Goal: Task Accomplishment & Management: Use online tool/utility

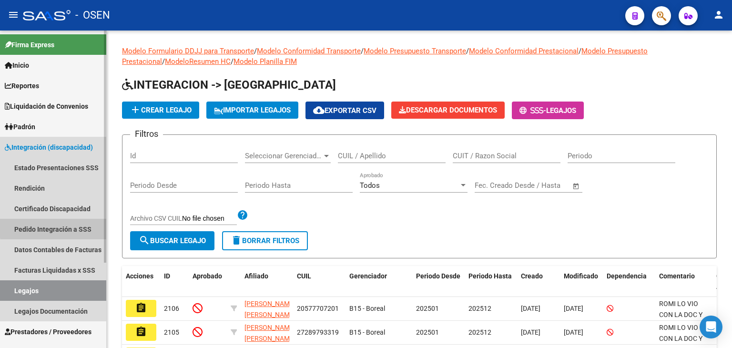
click at [74, 226] on link "Pedido Integración a SSS" at bounding box center [53, 229] width 106 height 20
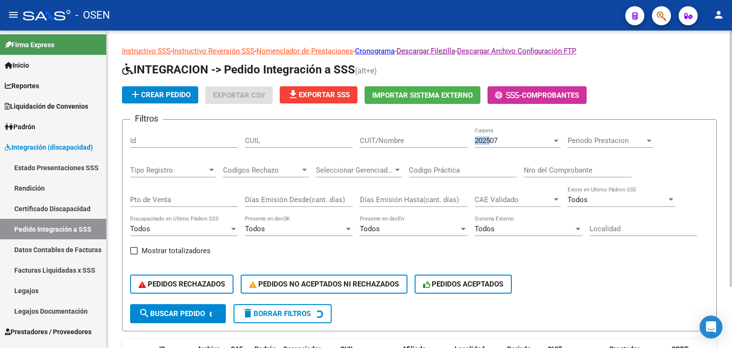
click at [492, 136] on div "202507 Carpeta" at bounding box center [518, 137] width 86 height 20
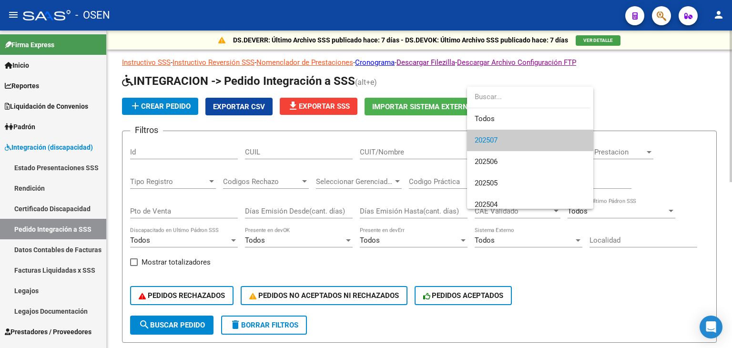
click at [656, 79] on div at bounding box center [366, 174] width 732 height 348
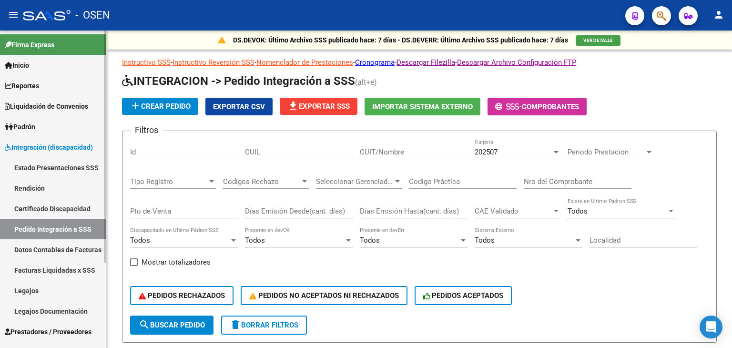
click at [41, 145] on span "Integración (discapacidad)" at bounding box center [49, 147] width 88 height 10
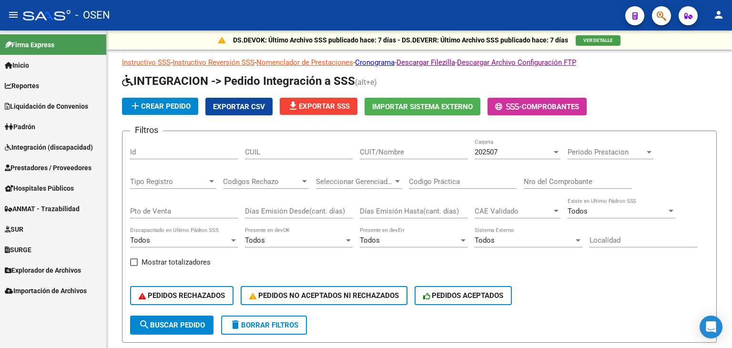
click at [43, 169] on span "Prestadores / Proveedores" at bounding box center [48, 168] width 87 height 10
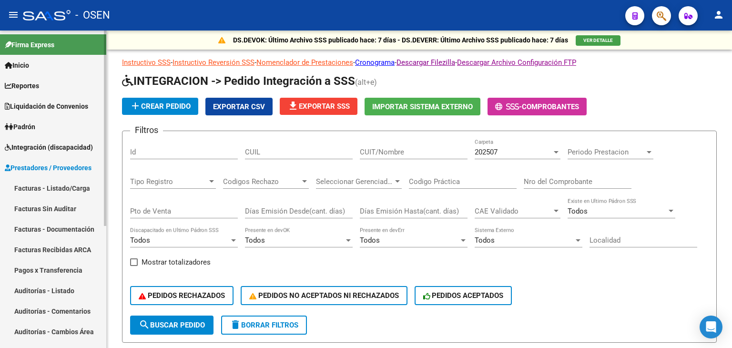
click at [37, 186] on link "Facturas - Listado/Carga" at bounding box center [53, 188] width 106 height 20
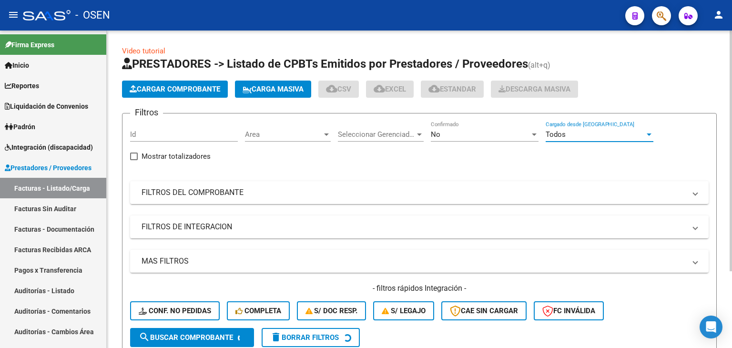
click at [569, 133] on div "Todos" at bounding box center [595, 134] width 99 height 9
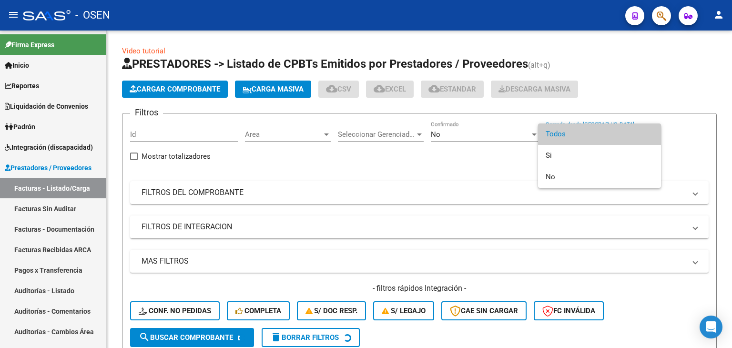
click at [287, 138] on div at bounding box center [366, 174] width 732 height 348
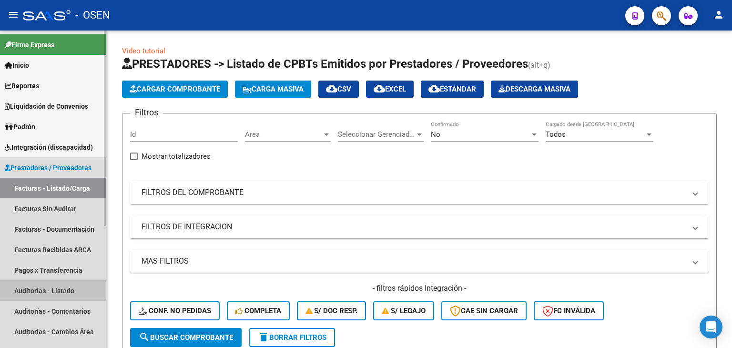
click at [41, 290] on link "Auditorías - Listado" at bounding box center [53, 290] width 106 height 20
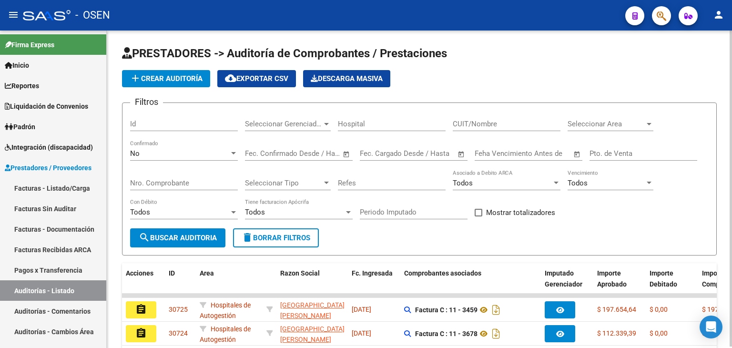
click at [599, 126] on span "Seleccionar Area" at bounding box center [606, 124] width 77 height 9
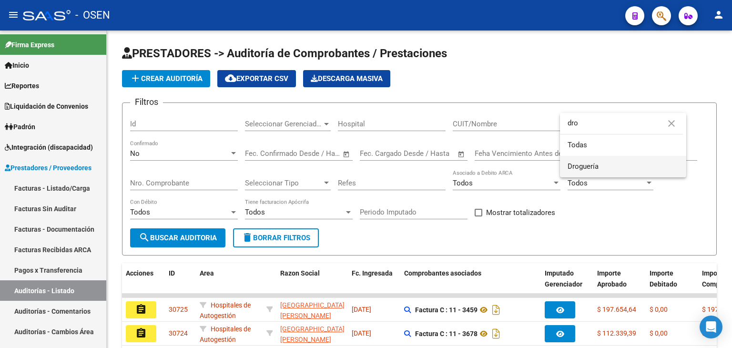
type input "dro"
click at [596, 156] on span "Droguería" at bounding box center [623, 166] width 111 height 21
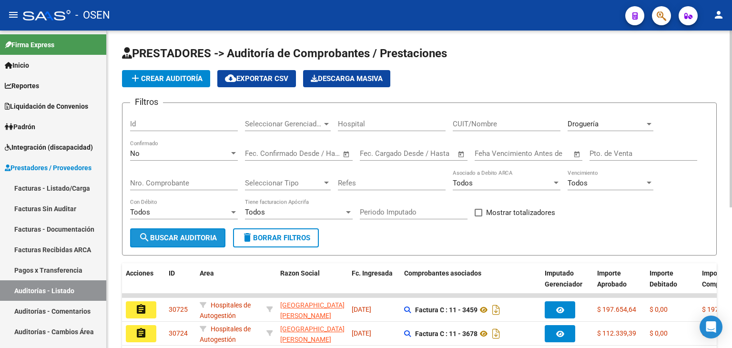
drag, startPoint x: 176, startPoint y: 239, endPoint x: 234, endPoint y: 201, distance: 69.5
click at [176, 238] on span "search Buscar Auditoria" at bounding box center [178, 238] width 78 height 9
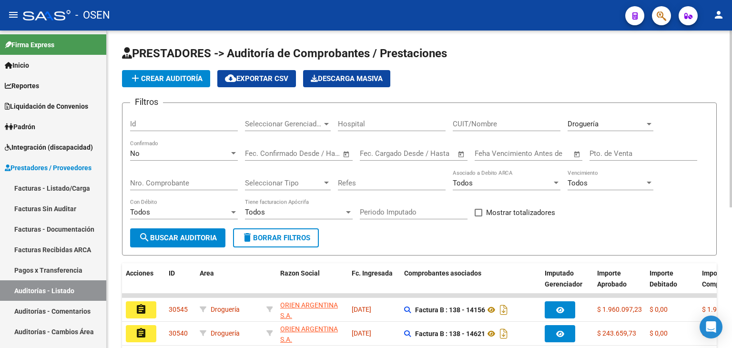
click at [593, 118] on div "Droguería Seleccionar Area" at bounding box center [611, 121] width 86 height 20
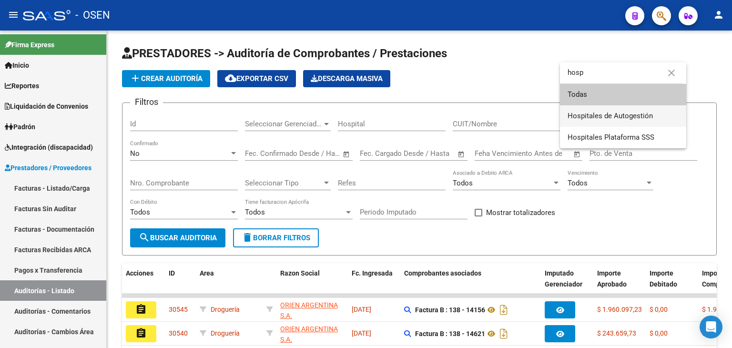
type input "hosp"
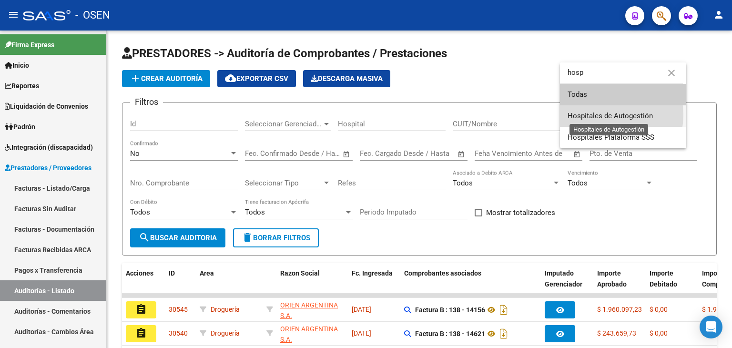
click at [603, 114] on span "Hospitales de Autogestión" at bounding box center [610, 116] width 85 height 9
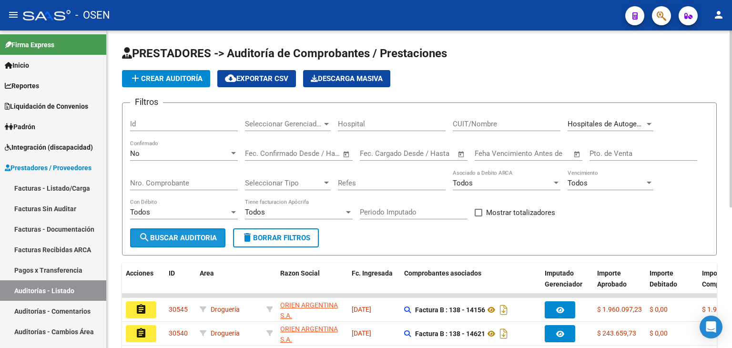
click at [171, 228] on button "search Buscar Auditoria" at bounding box center [177, 237] width 95 height 19
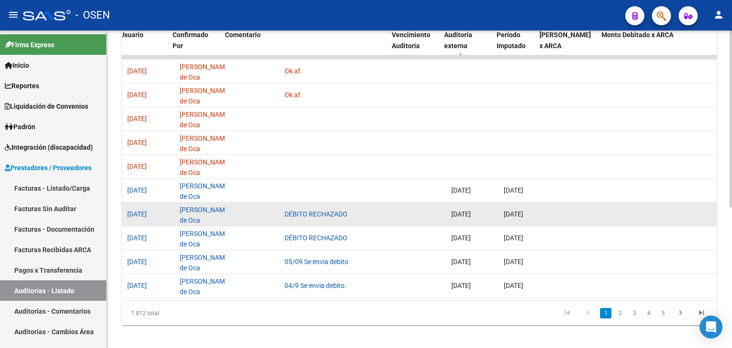
scroll to position [0, 739]
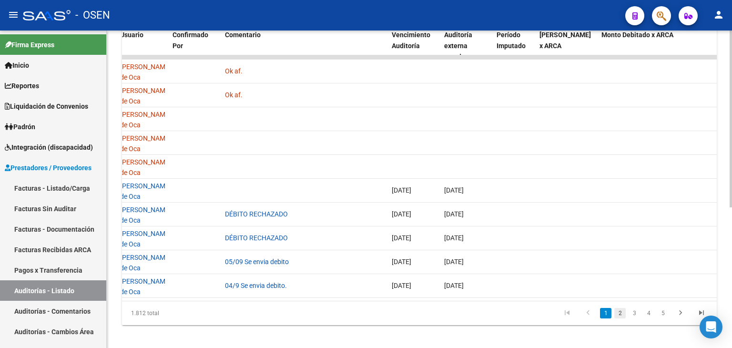
click at [622, 317] on link "2" at bounding box center [619, 313] width 11 height 10
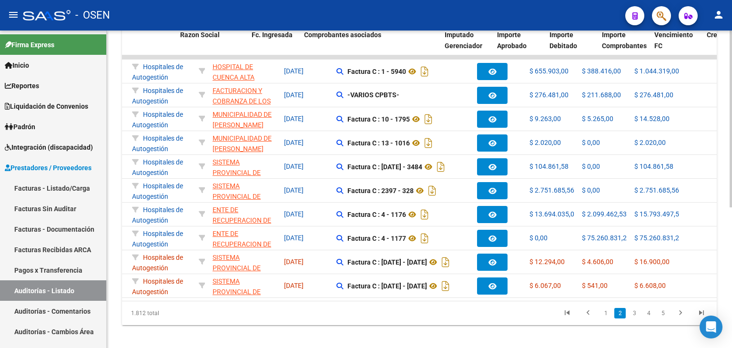
scroll to position [0, 0]
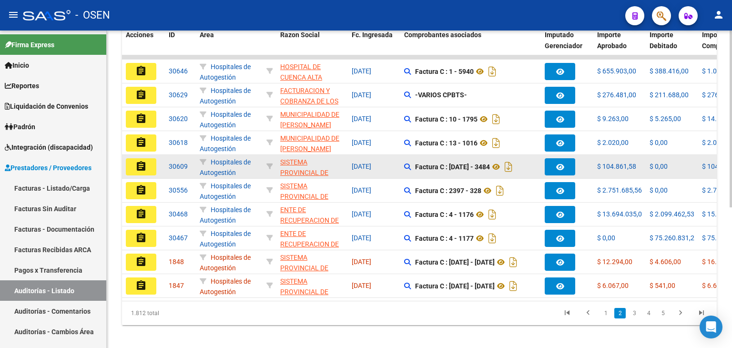
click at [143, 166] on mat-icon "assignment" at bounding box center [140, 166] width 11 height 11
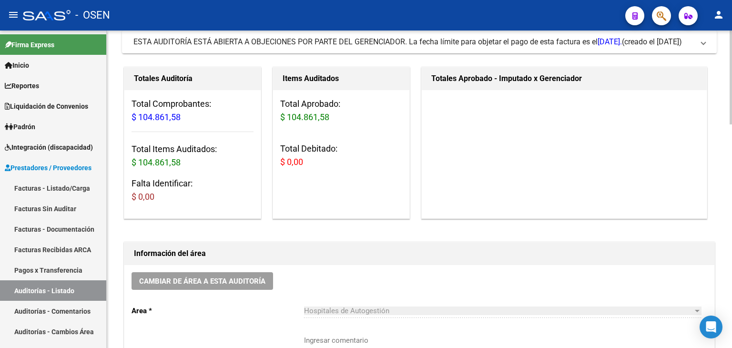
scroll to position [238, 0]
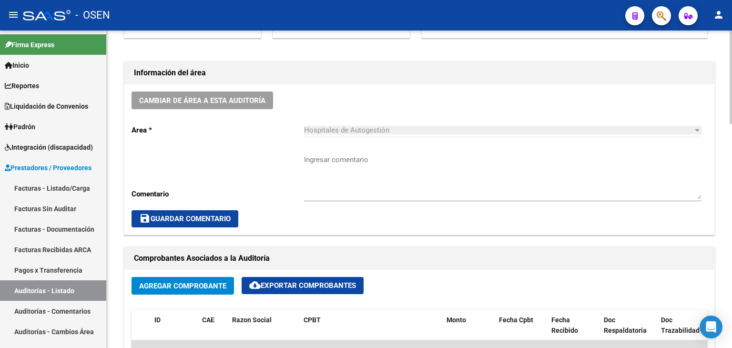
click at [339, 171] on textarea "Ingresar comentario" at bounding box center [503, 176] width 398 height 45
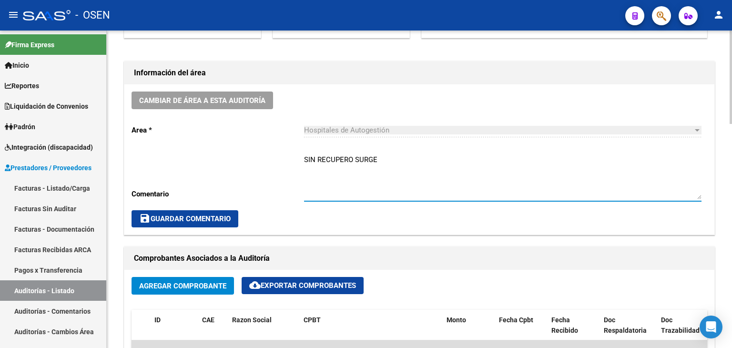
drag, startPoint x: 382, startPoint y: 155, endPoint x: 283, endPoint y: 157, distance: 99.2
click at [283, 157] on div "Cambiar de área a esta auditoría Area * Hospitales de Autogestión Seleccionar a…" at bounding box center [419, 159] width 590 height 150
type textarea "SIN RECUPERO SURGE"
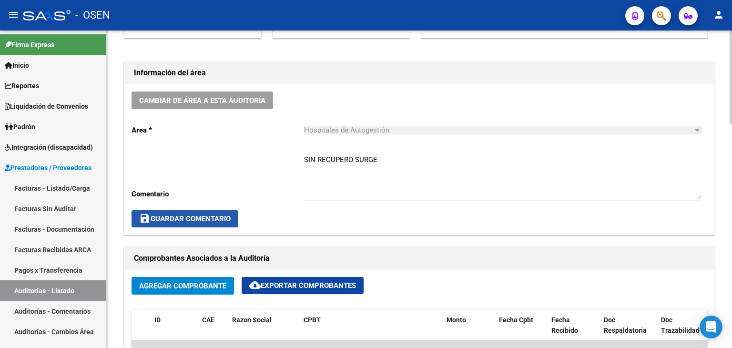
click at [216, 215] on span "save Guardar Comentario" at bounding box center [185, 219] width 92 height 9
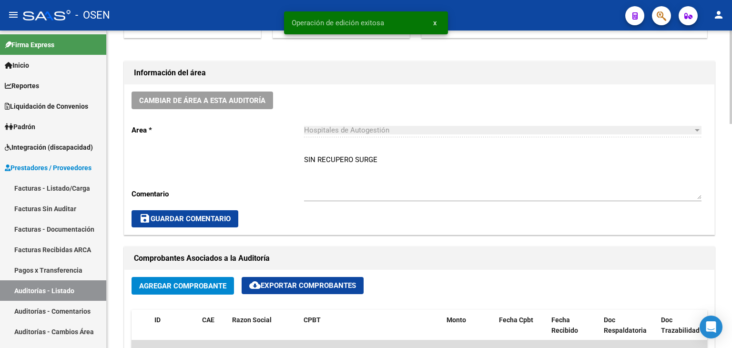
click at [206, 216] on span "save Guardar Comentario" at bounding box center [185, 219] width 92 height 9
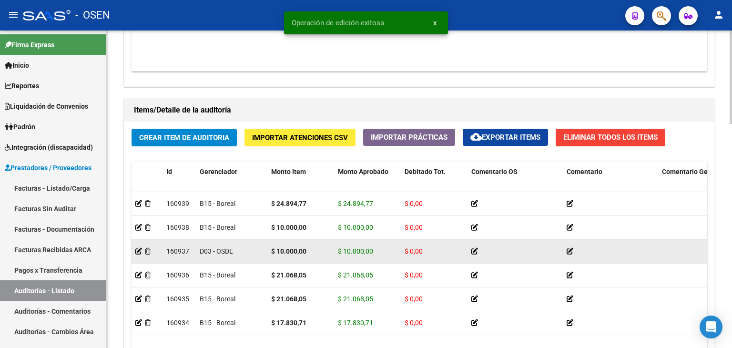
scroll to position [759, 0]
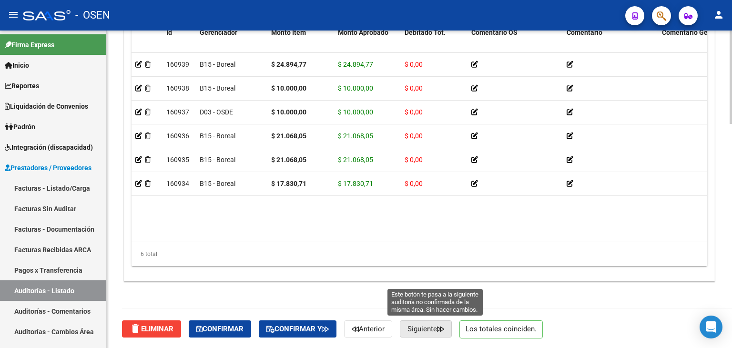
click at [422, 326] on span "Siguiente" at bounding box center [426, 329] width 37 height 9
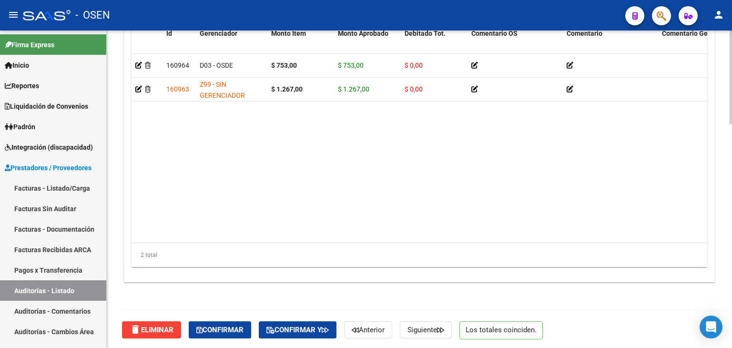
scroll to position [759, 0]
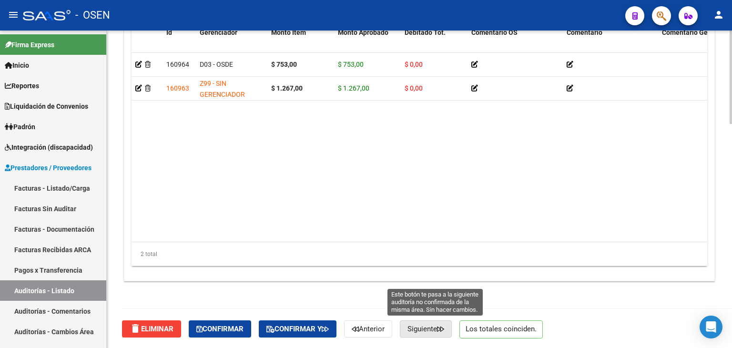
click at [444, 330] on span "Siguiente" at bounding box center [426, 329] width 37 height 9
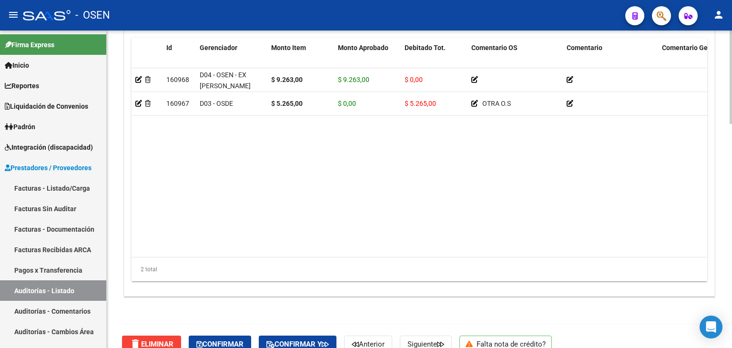
scroll to position [759, 0]
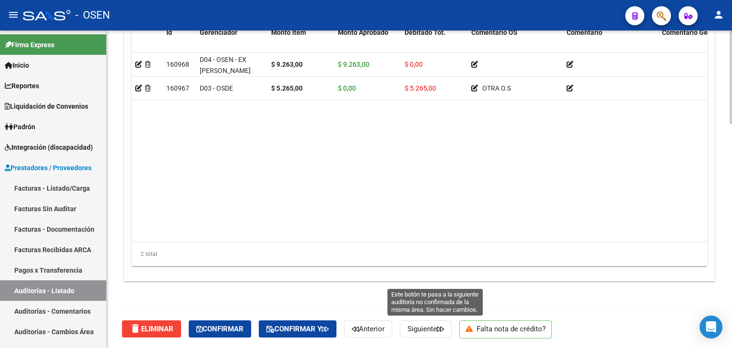
click at [444, 328] on span "Siguiente" at bounding box center [426, 329] width 37 height 9
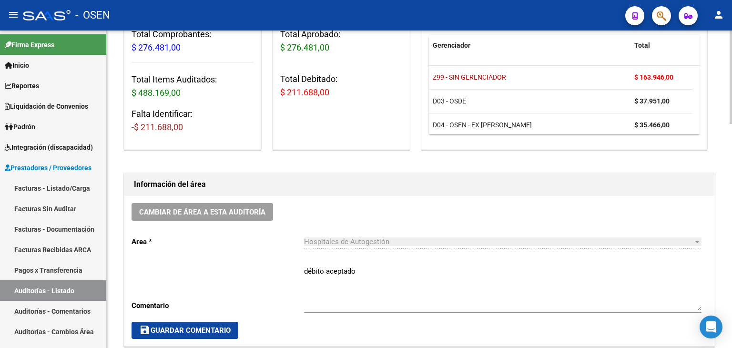
scroll to position [286, 0]
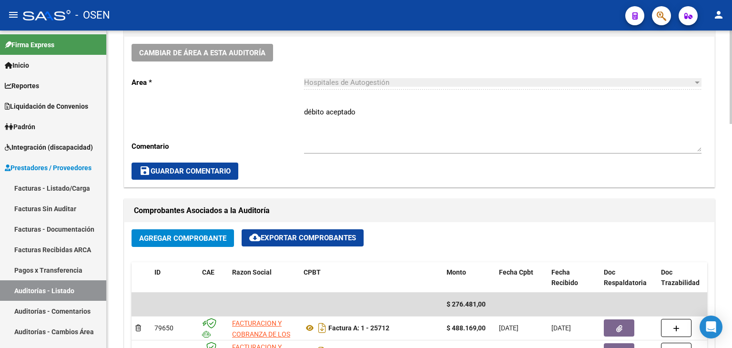
click at [385, 112] on textarea "débito aceptado" at bounding box center [503, 129] width 398 height 45
paste textarea "SIN RECUPERO SURGE"
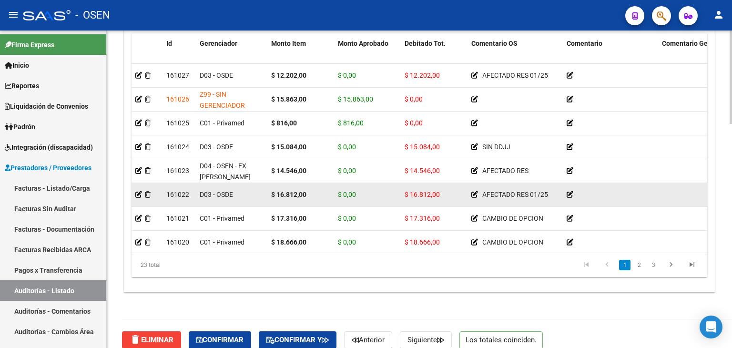
scroll to position [759, 0]
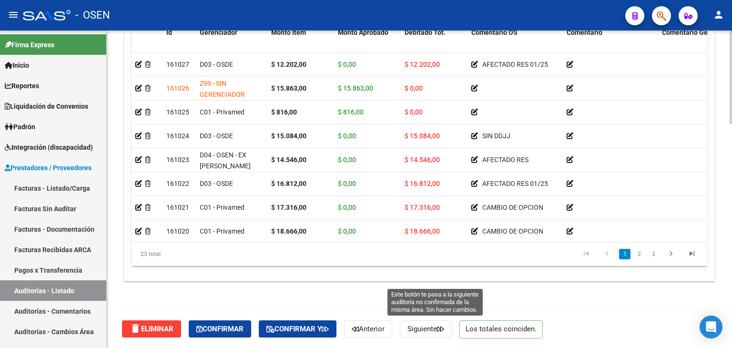
type textarea "débito aceptado SIN RECUPERO SURGE"
click at [436, 332] on span "Siguiente" at bounding box center [426, 329] width 37 height 9
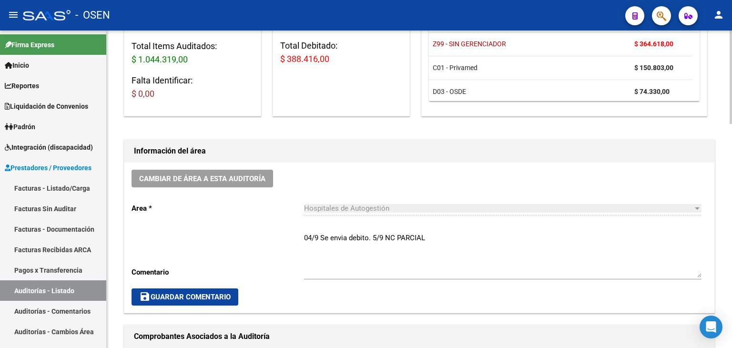
scroll to position [238, 0]
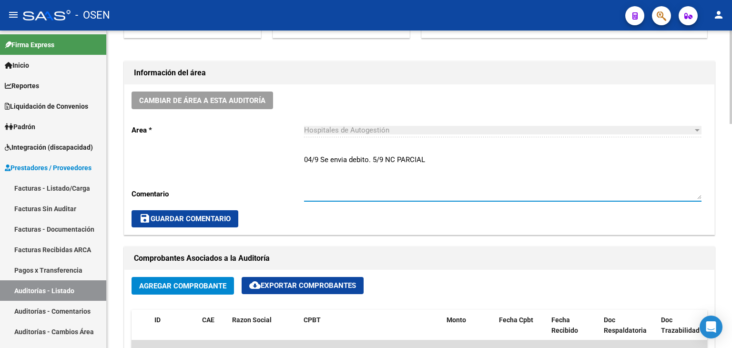
click at [458, 157] on textarea "04/9 Se envia debito. 5/9 NC PARCIAL" at bounding box center [503, 176] width 398 height 45
paste textarea "SIN RECUPERO SURGE"
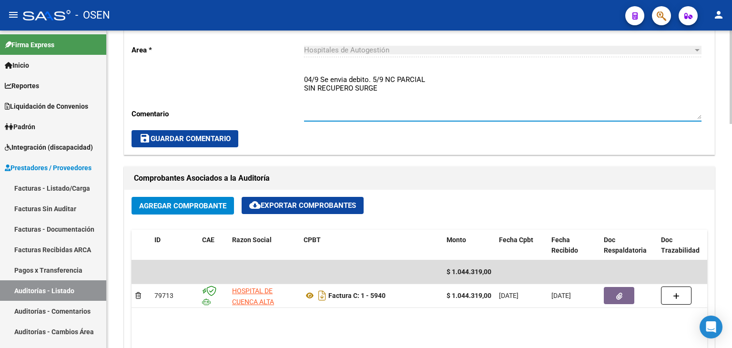
scroll to position [334, 0]
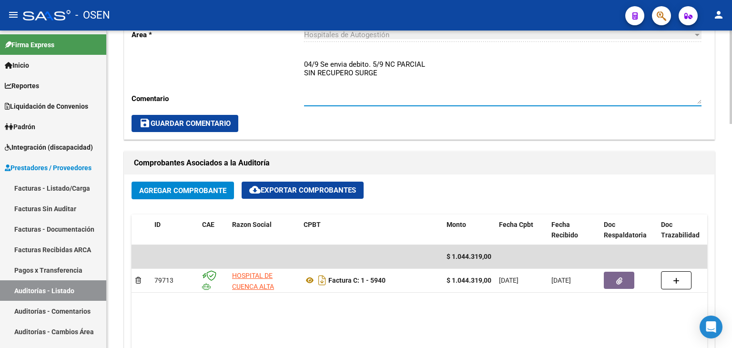
type textarea "04/9 Se envia debito. 5/9 NC PARCIAL SIN RECUPERO SURGE"
click at [220, 128] on button "save Guardar Comentario" at bounding box center [185, 123] width 107 height 17
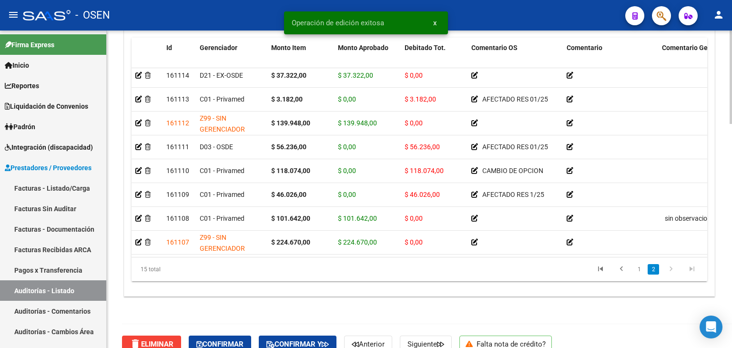
scroll to position [759, 0]
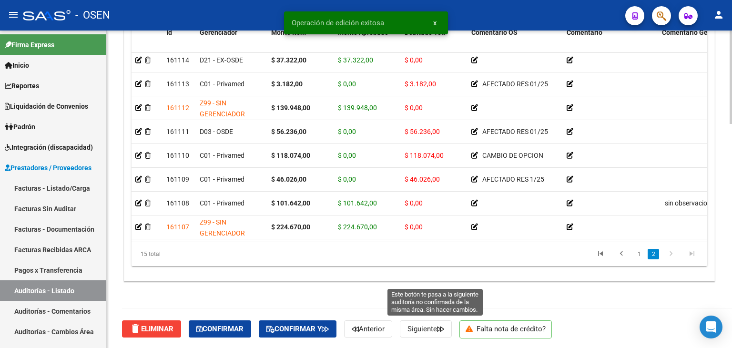
click at [437, 328] on span "Siguiente" at bounding box center [426, 329] width 37 height 9
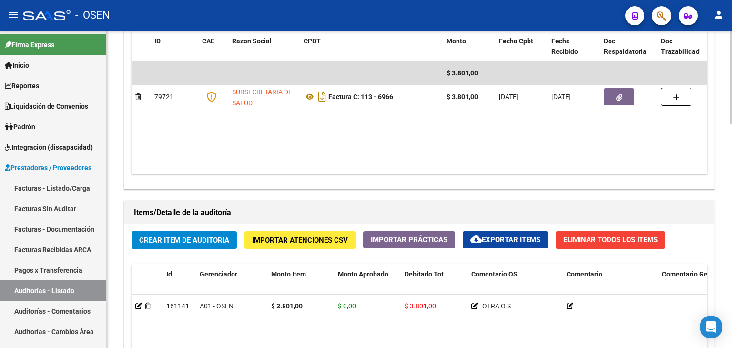
scroll to position [759, 0]
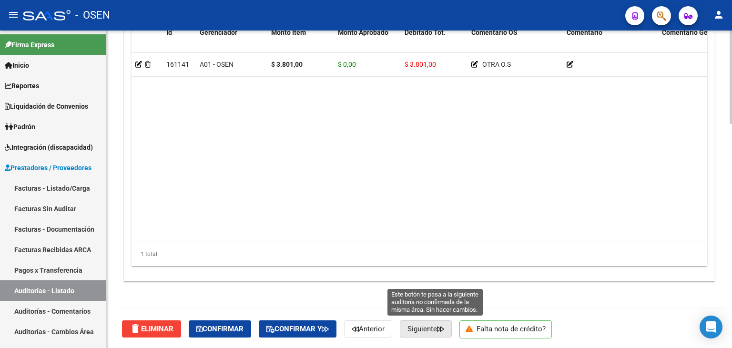
click at [426, 325] on span "Siguiente" at bounding box center [426, 329] width 37 height 9
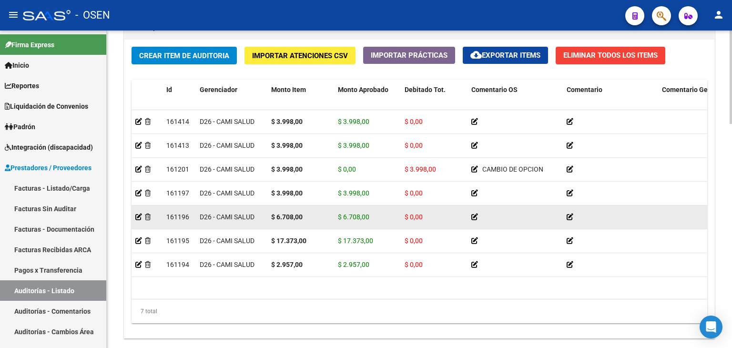
scroll to position [759, 0]
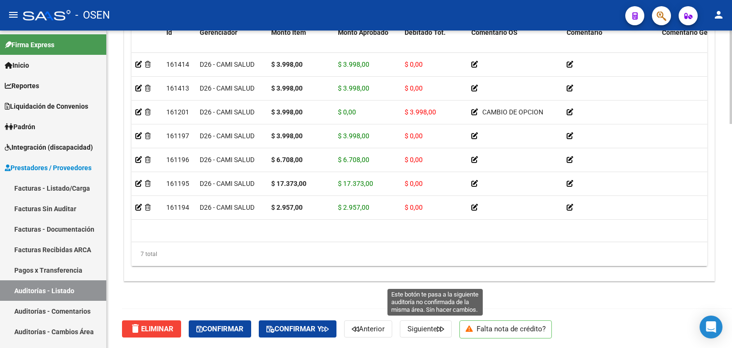
click at [434, 331] on span "Siguiente" at bounding box center [426, 329] width 37 height 9
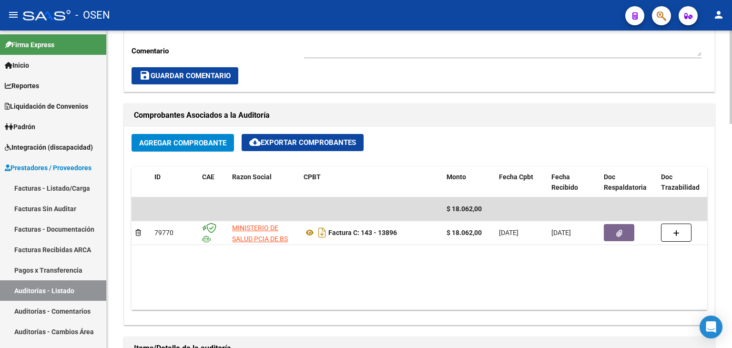
scroll to position [759, 0]
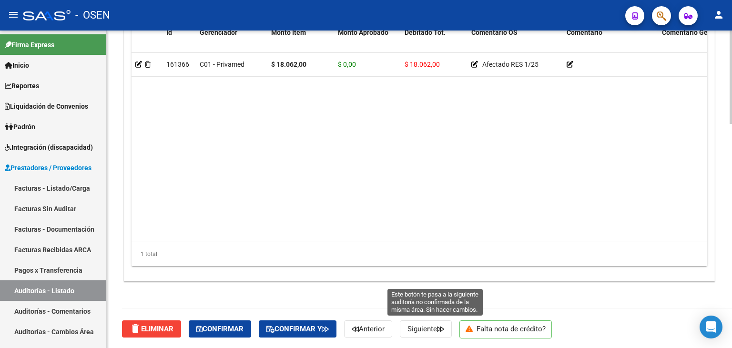
click at [435, 326] on span "Siguiente" at bounding box center [426, 329] width 37 height 9
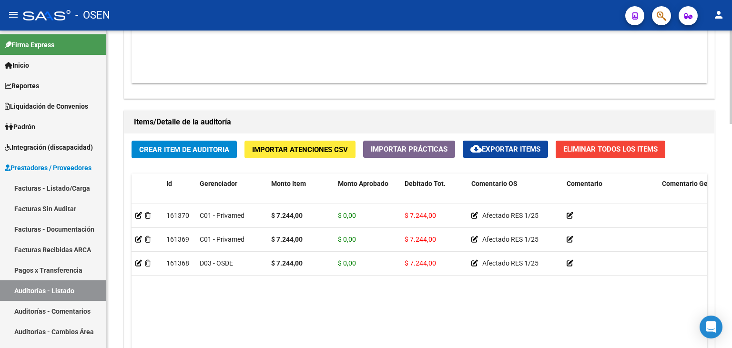
scroll to position [759, 0]
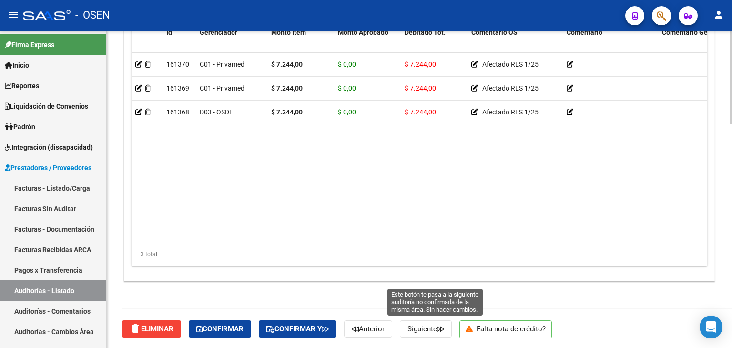
click at [440, 332] on button "Siguiente" at bounding box center [426, 328] width 52 height 17
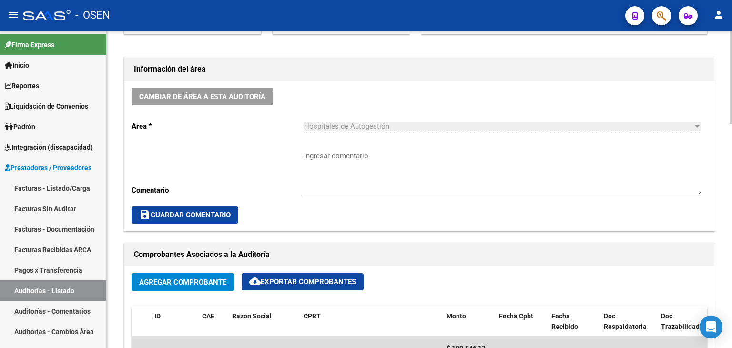
scroll to position [238, 0]
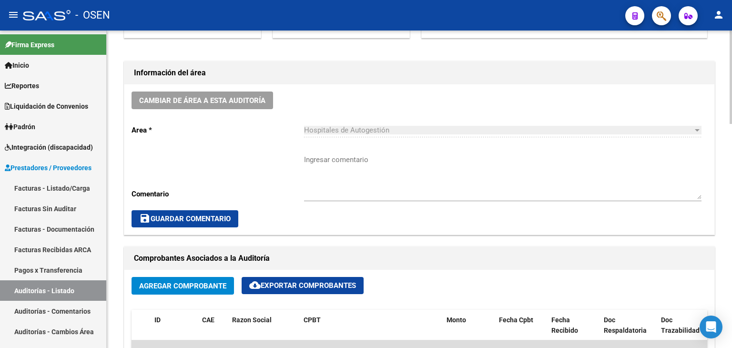
click at [340, 155] on textarea "Ingresar comentario" at bounding box center [503, 176] width 398 height 45
paste textarea "SIN RECUPERO SURGE"
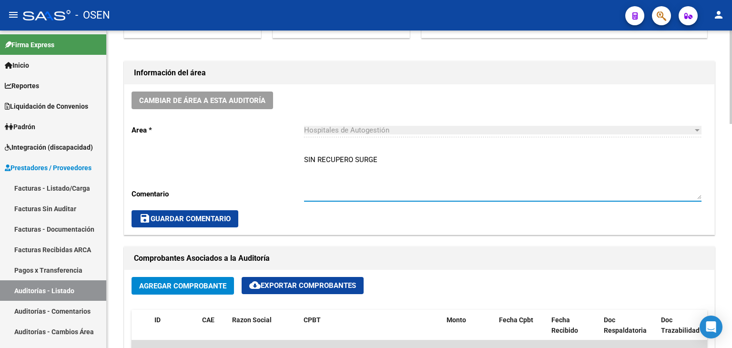
type textarea "SIN RECUPERO SURGE"
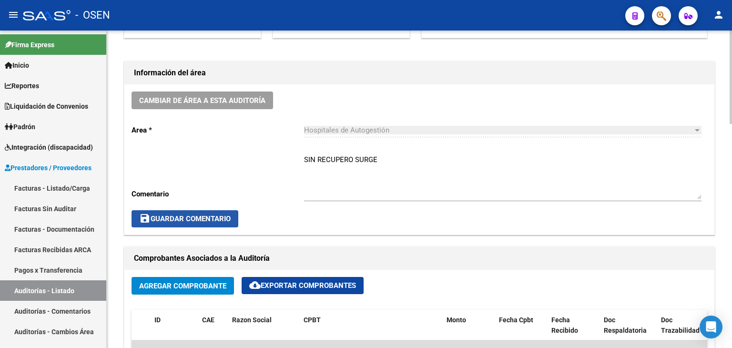
click at [229, 215] on span "save Guardar Comentario" at bounding box center [185, 219] width 92 height 9
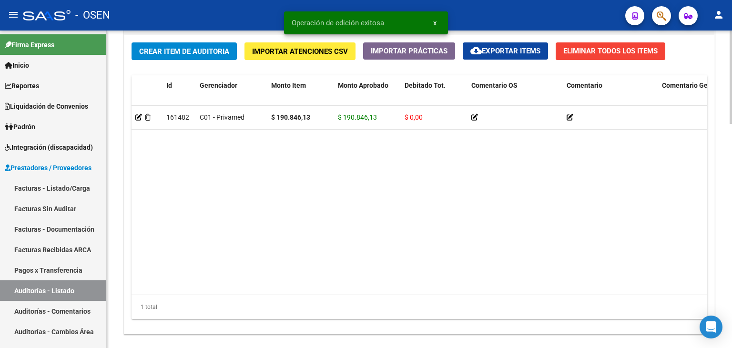
scroll to position [759, 0]
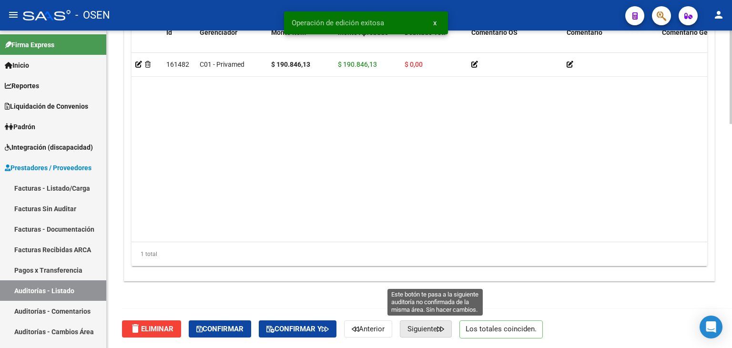
click at [427, 329] on span "Siguiente" at bounding box center [426, 329] width 37 height 9
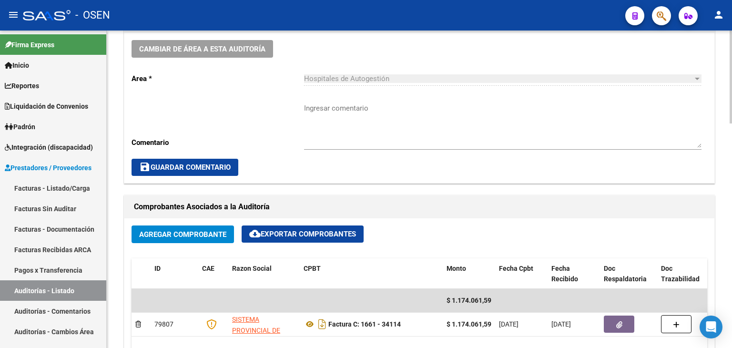
scroll to position [286, 0]
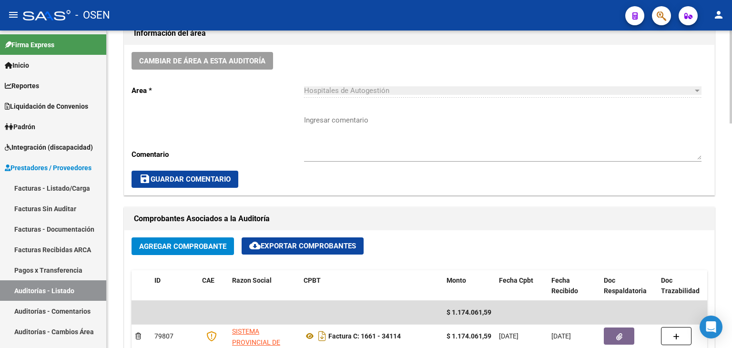
click at [344, 121] on textarea "Ingresar comentario" at bounding box center [503, 137] width 398 height 45
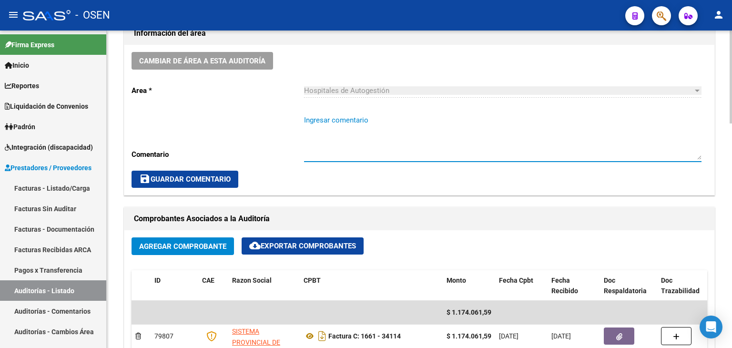
paste textarea "SIN RECUPERO SURGE"
type textarea "SIN RECUPERO SURGE"
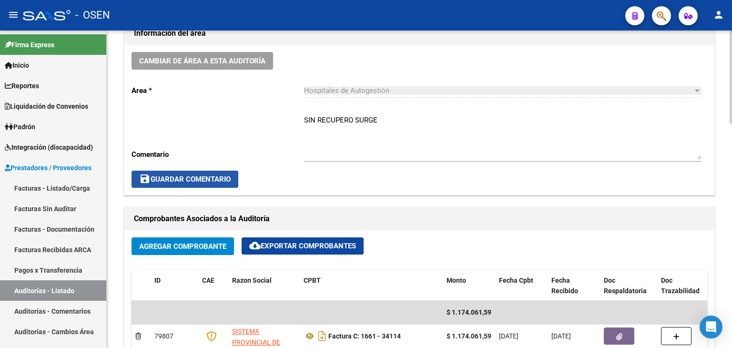
click at [210, 175] on span "save Guardar Comentario" at bounding box center [185, 179] width 92 height 9
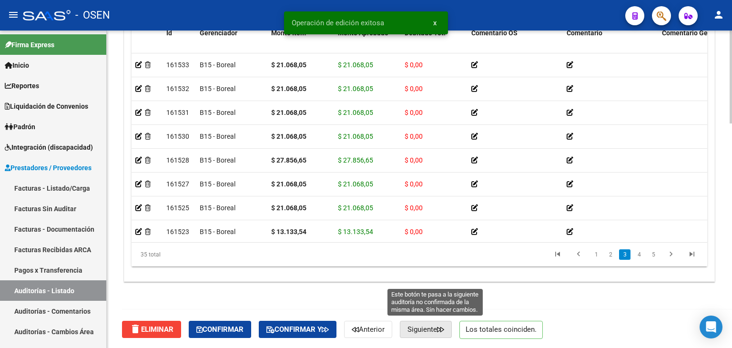
click at [427, 334] on button "Siguiente" at bounding box center [426, 329] width 52 height 17
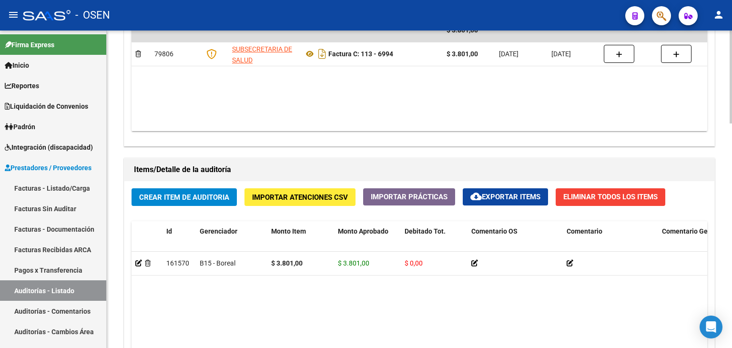
scroll to position [767, 0]
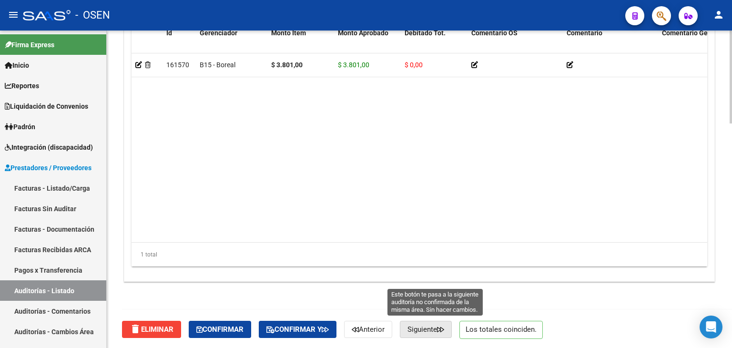
click at [423, 326] on span "Siguiente" at bounding box center [426, 329] width 37 height 9
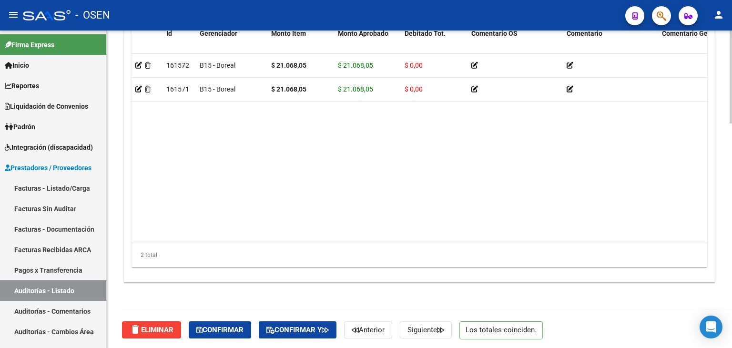
scroll to position [767, 0]
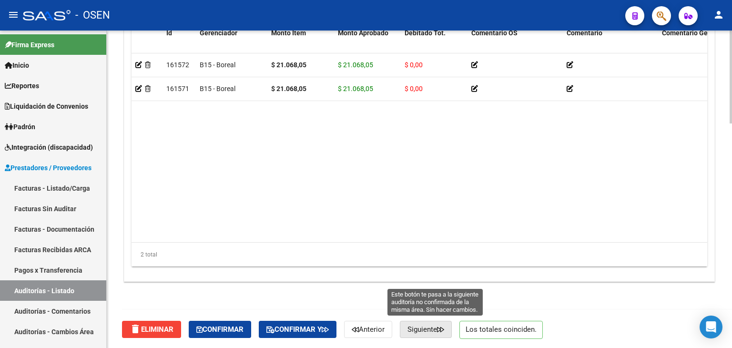
click at [435, 335] on button "Siguiente" at bounding box center [426, 329] width 52 height 17
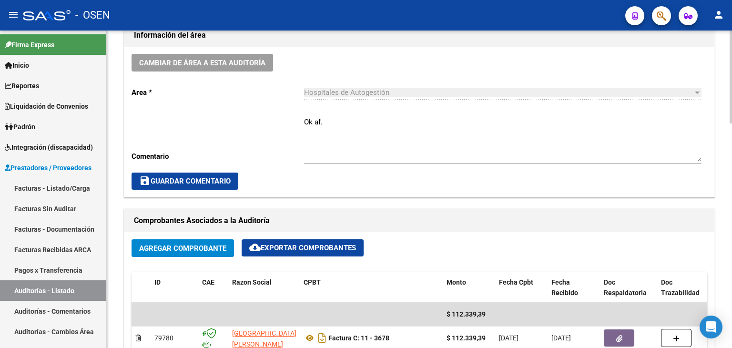
scroll to position [381, 0]
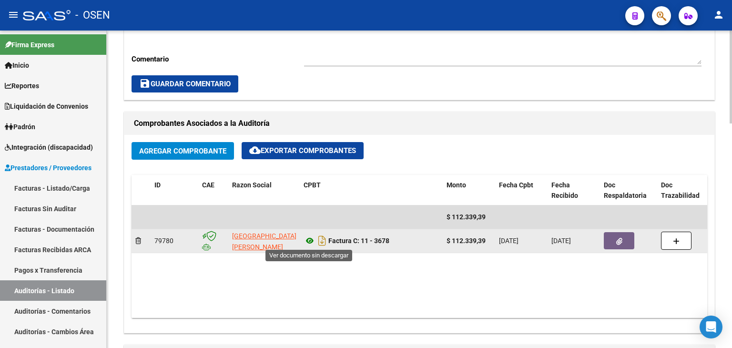
click at [310, 239] on icon at bounding box center [310, 240] width 12 height 11
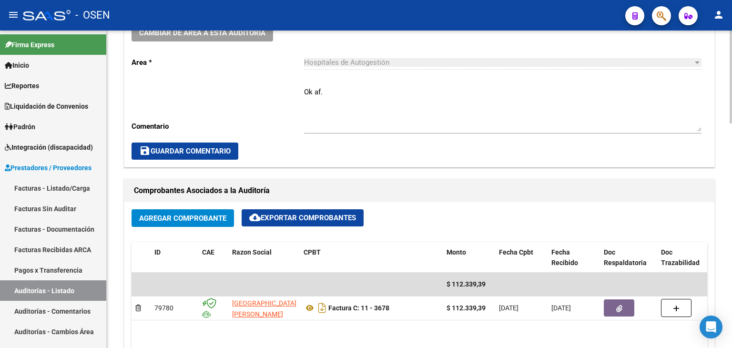
scroll to position [238, 0]
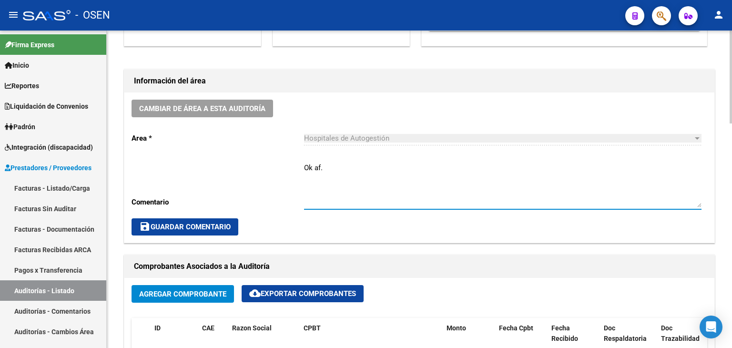
click at [355, 163] on textarea "Ok af." at bounding box center [503, 185] width 398 height 45
paste textarea "SIN RECUPERO SURGE"
type textarea "Ok af. SIN RECUPERO SURGE"
click at [212, 219] on button "save Guardar Comentario" at bounding box center [185, 226] width 107 height 17
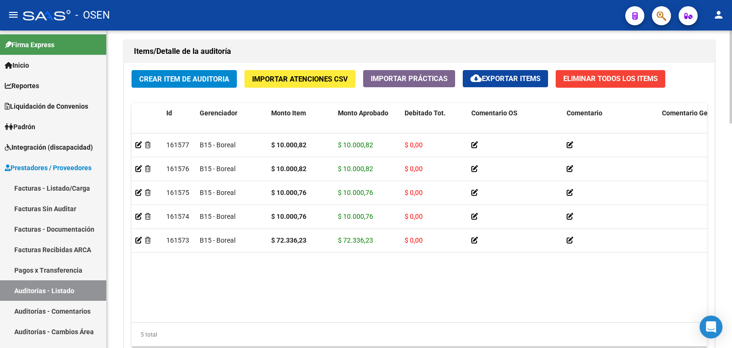
scroll to position [767, 0]
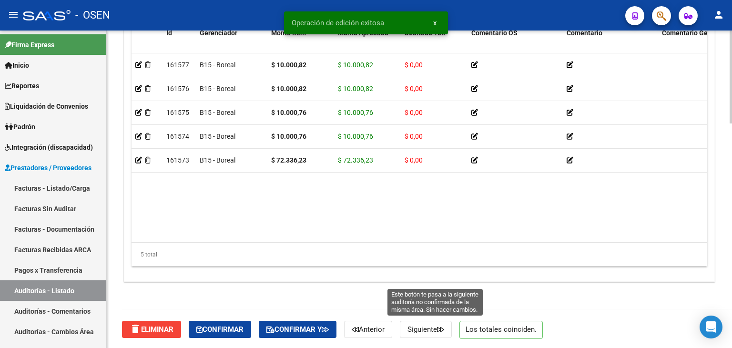
click at [440, 326] on span "Siguiente" at bounding box center [426, 329] width 37 height 9
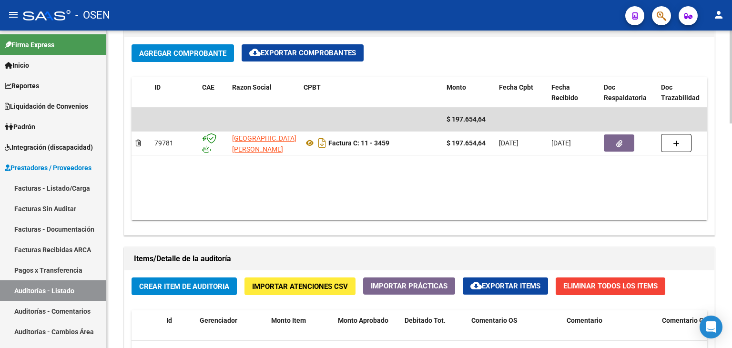
scroll to position [286, 0]
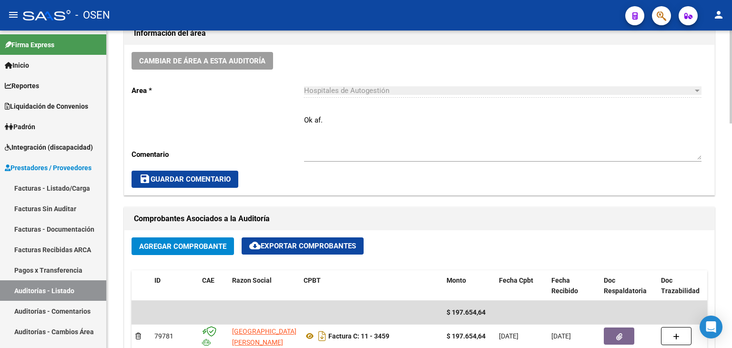
click at [347, 119] on textarea "Ok af." at bounding box center [503, 137] width 398 height 45
paste textarea "SIN RECUPERO SURGE"
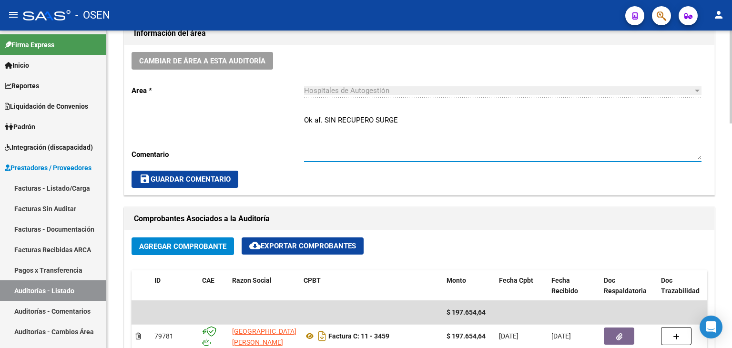
type textarea "Ok af. SIN RECUPERO SURGE"
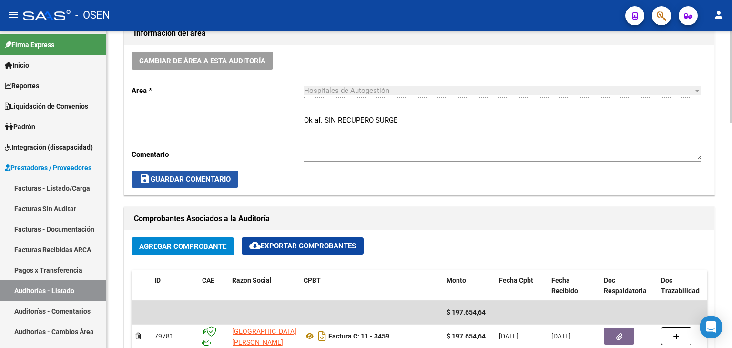
click at [223, 175] on span "save Guardar Comentario" at bounding box center [185, 179] width 92 height 9
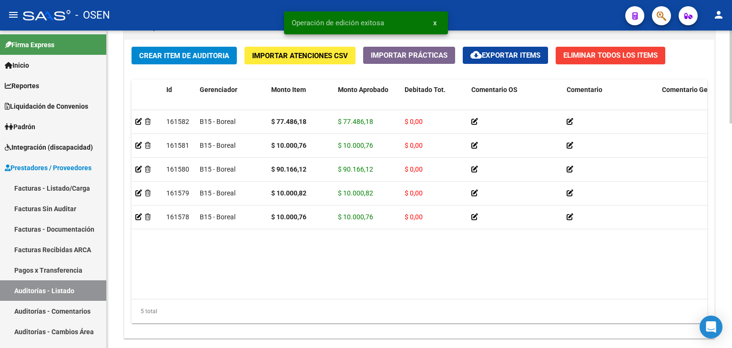
scroll to position [767, 0]
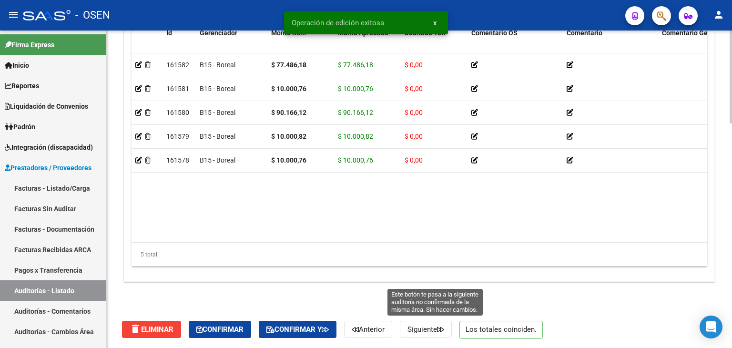
click at [442, 323] on button "Siguiente" at bounding box center [426, 329] width 52 height 17
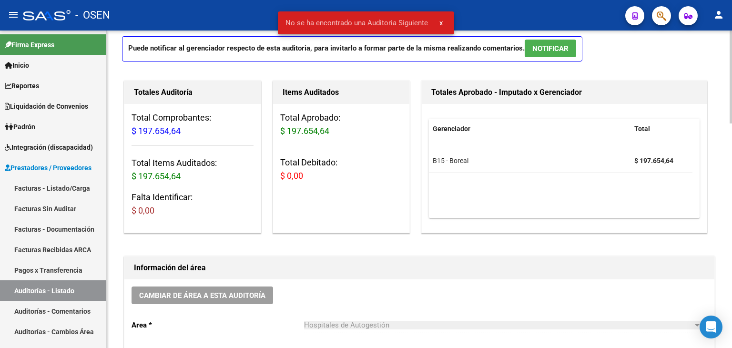
scroll to position [0, 0]
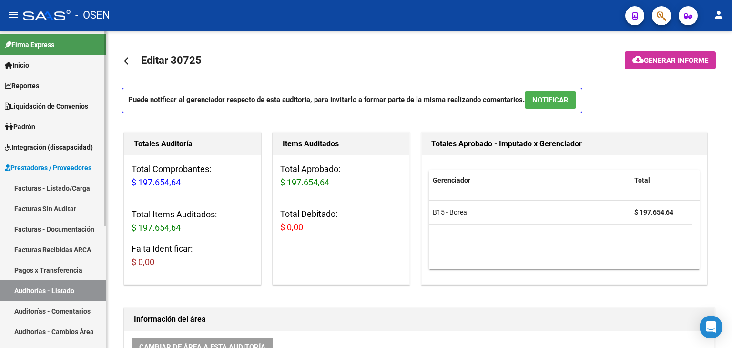
click at [62, 292] on link "Auditorías - Listado" at bounding box center [53, 290] width 106 height 20
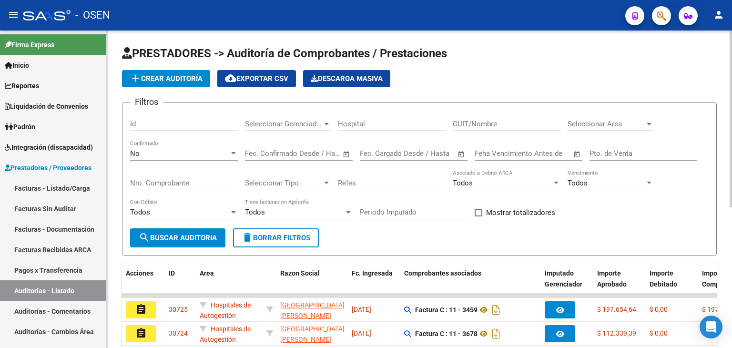
click at [588, 126] on span "Seleccionar Area" at bounding box center [606, 124] width 77 height 9
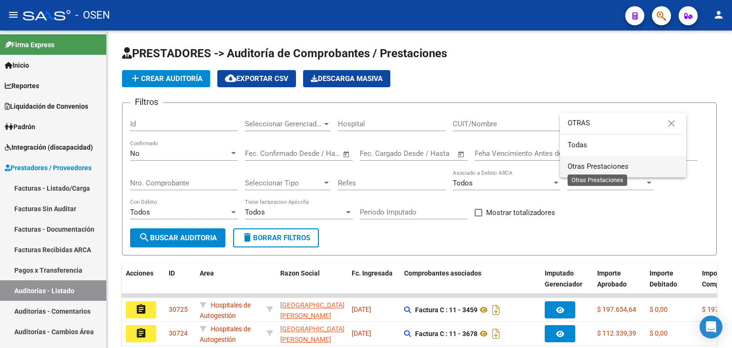
type input "OTRAS"
click at [602, 164] on span "Otras Prestaciones" at bounding box center [598, 166] width 61 height 9
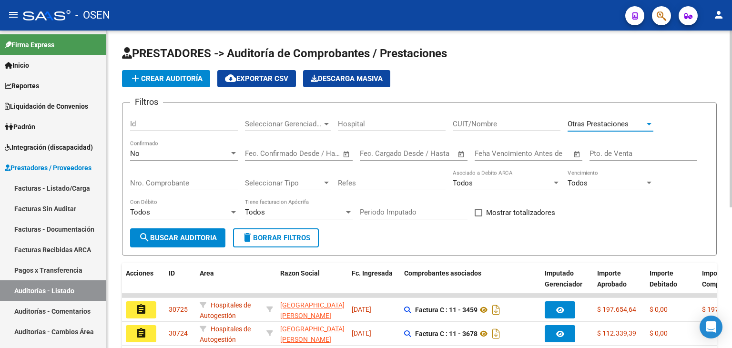
click at [201, 239] on span "search Buscar Auditoria" at bounding box center [178, 238] width 78 height 9
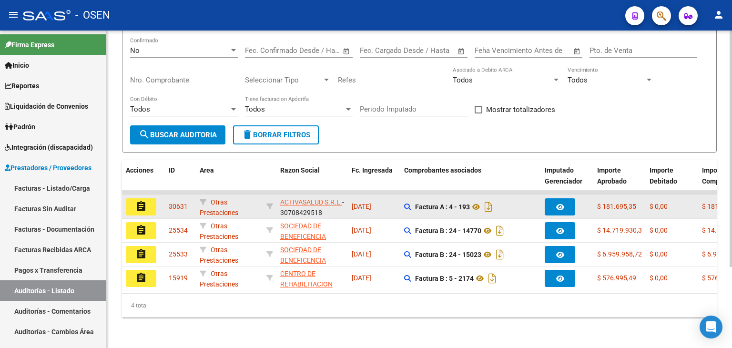
click at [136, 201] on mat-icon "assignment" at bounding box center [140, 206] width 11 height 11
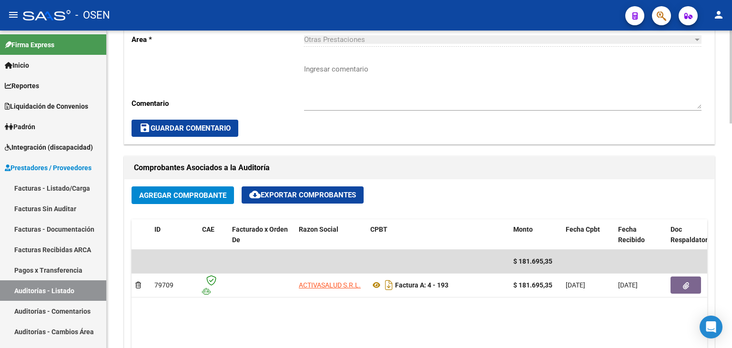
scroll to position [525, 0]
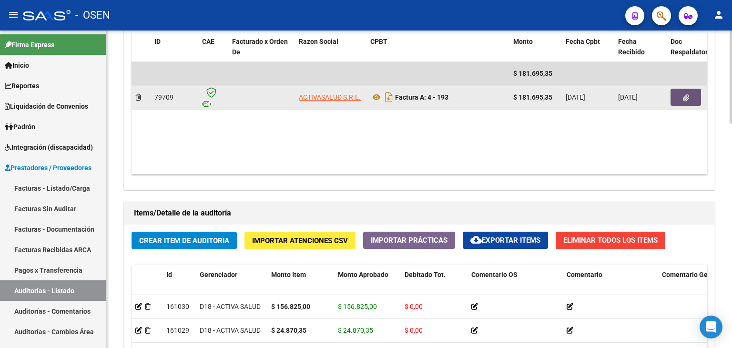
click at [682, 92] on button "button" at bounding box center [686, 97] width 31 height 17
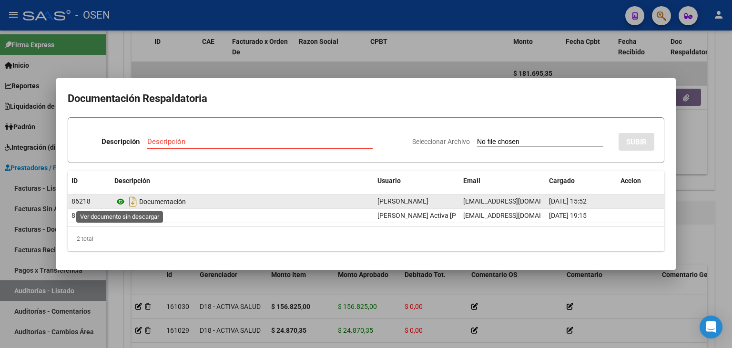
click at [119, 202] on icon at bounding box center [120, 201] width 12 height 11
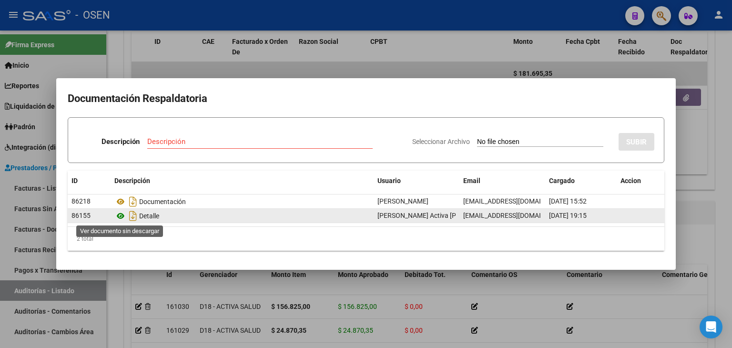
click at [120, 215] on icon at bounding box center [120, 215] width 12 height 11
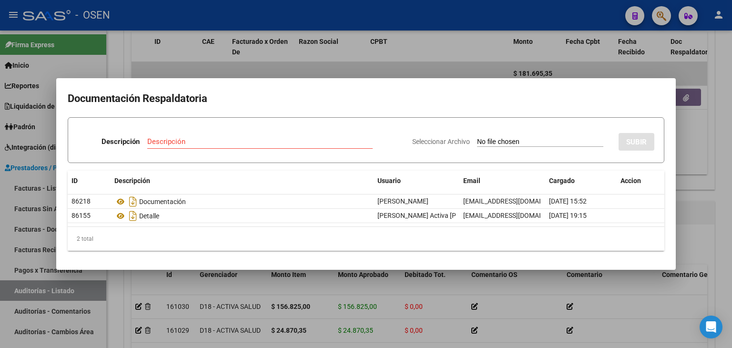
click at [408, 58] on div at bounding box center [366, 174] width 732 height 348
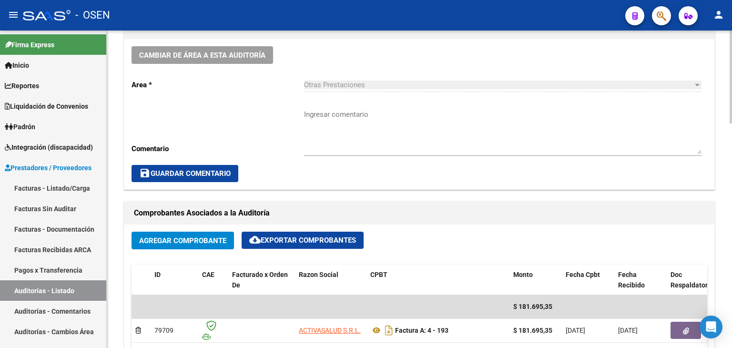
scroll to position [287, 0]
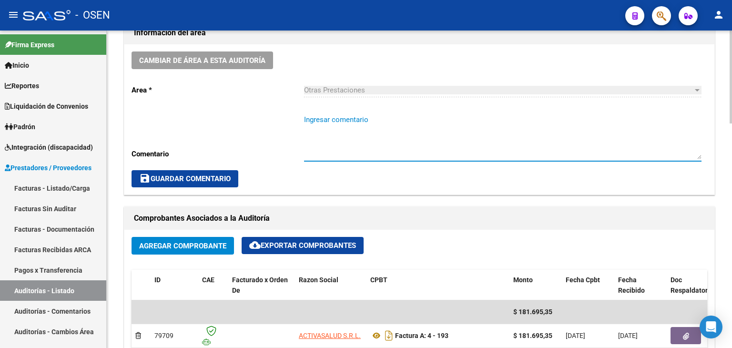
click at [339, 118] on textarea "Ingresar comentario" at bounding box center [503, 136] width 398 height 45
paste textarea "SIN RECUPERO SURGE"
type textarea "SIN RECUPERO SURGE"
click at [208, 184] on button "save Guardar Comentario" at bounding box center [185, 178] width 107 height 17
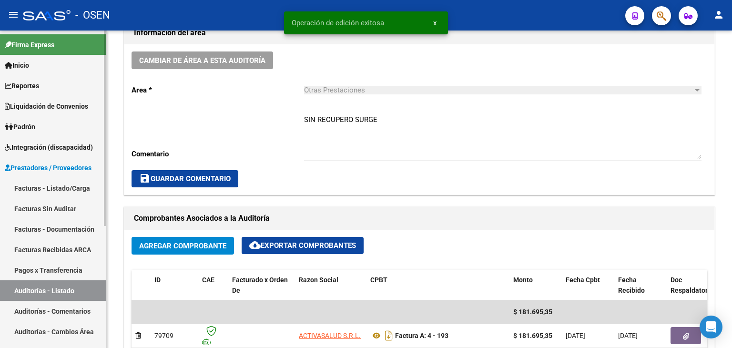
click at [56, 290] on link "Auditorías - Listado" at bounding box center [53, 290] width 106 height 20
